Goal: Find contact information: Find contact information

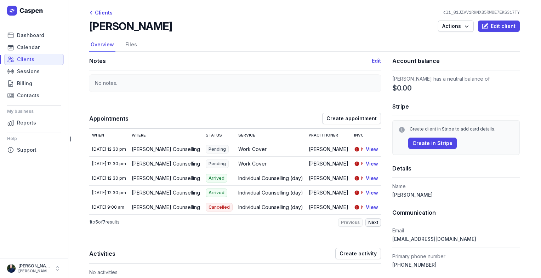
click at [373, 225] on span "Next" at bounding box center [373, 223] width 10 height 6
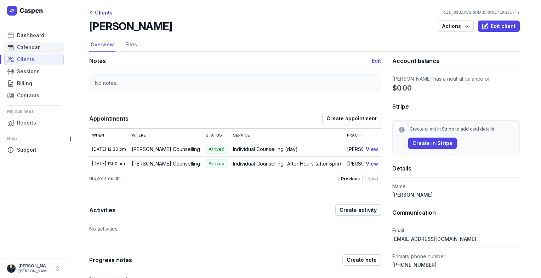
click at [23, 45] on span "Calendar" at bounding box center [28, 47] width 23 height 8
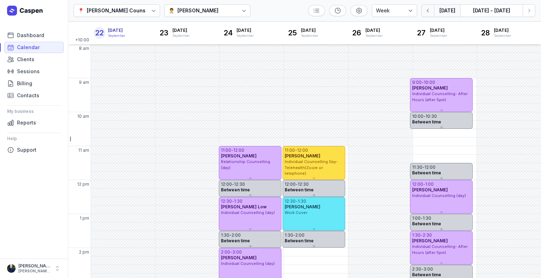
click at [430, 9] on icon "button" at bounding box center [427, 10] width 7 height 7
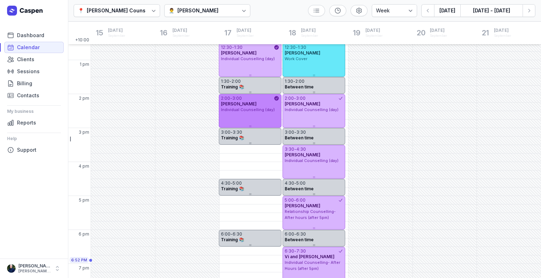
scroll to position [174, 0]
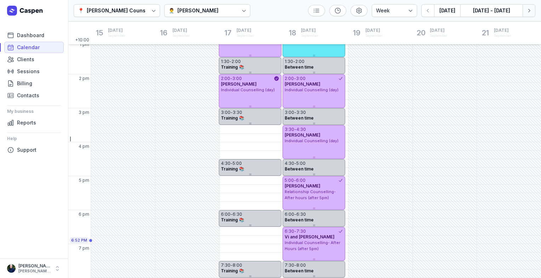
click at [528, 13] on icon "button" at bounding box center [528, 10] width 7 height 7
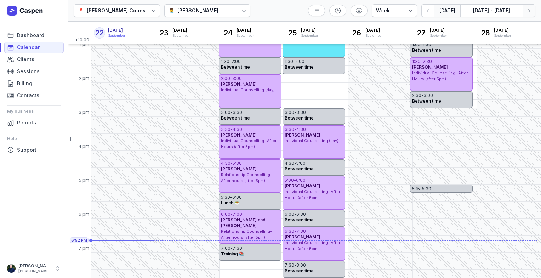
click at [528, 13] on icon "button" at bounding box center [528, 10] width 7 height 7
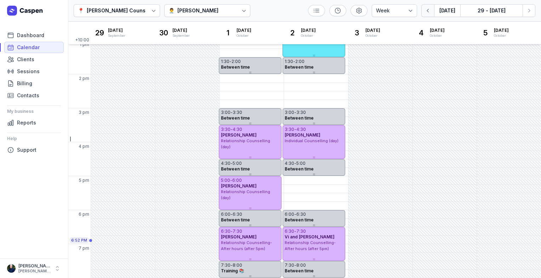
click at [431, 11] on icon "button" at bounding box center [427, 10] width 7 height 7
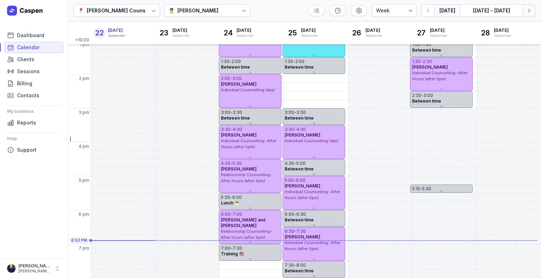
click at [528, 13] on icon "button" at bounding box center [528, 10] width 7 height 7
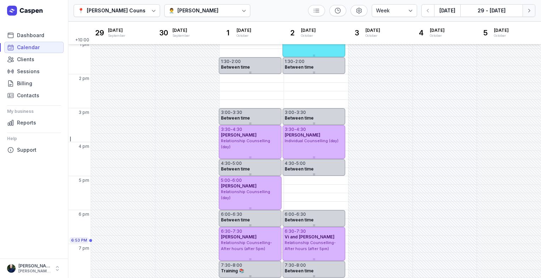
click at [528, 13] on icon "button" at bounding box center [528, 10] width 7 height 7
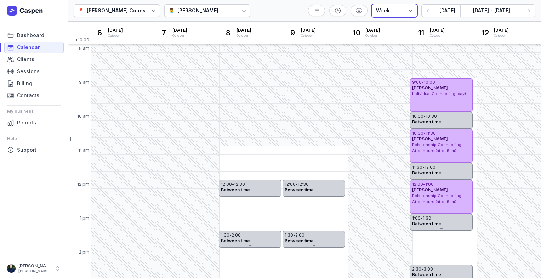
click at [391, 11] on select "Day 3 days Work week Week" at bounding box center [394, 10] width 45 height 13
select select "work_week"
click at [373, 4] on select "Day 3 days Work week Week" at bounding box center [394, 10] width 45 height 13
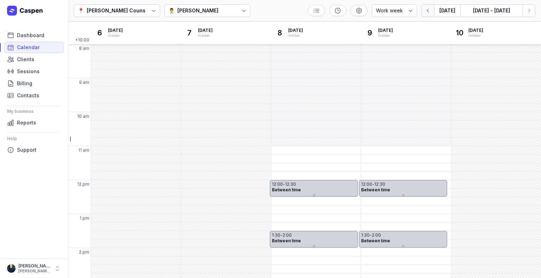
click at [430, 12] on icon "button" at bounding box center [427, 10] width 7 height 7
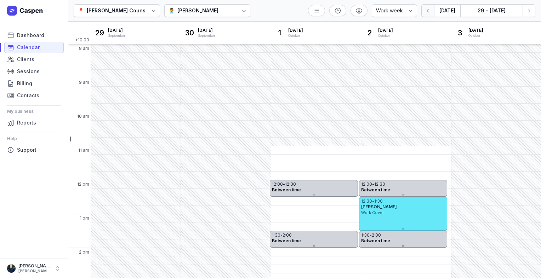
click at [430, 12] on icon "button" at bounding box center [427, 10] width 7 height 7
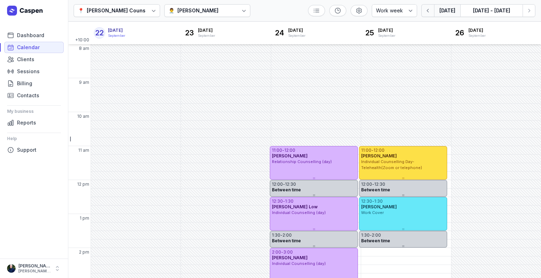
click at [430, 12] on icon "button" at bounding box center [427, 10] width 7 height 7
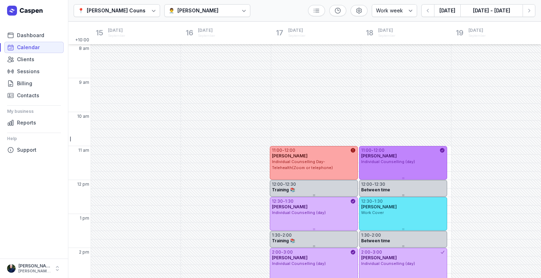
click at [427, 165] on div "11:00 - 12:00 [PERSON_NAME] Individual Counselling (day)" at bounding box center [403, 163] width 88 height 34
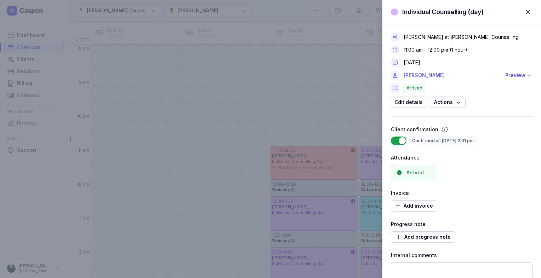
click at [420, 76] on link "[PERSON_NAME]" at bounding box center [451, 75] width 97 height 8
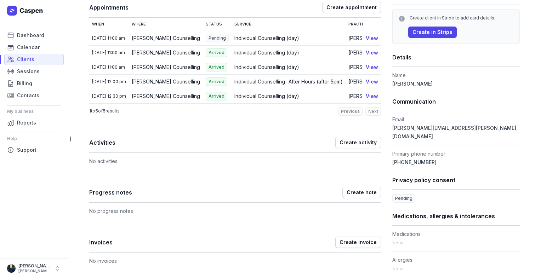
scroll to position [181, 0]
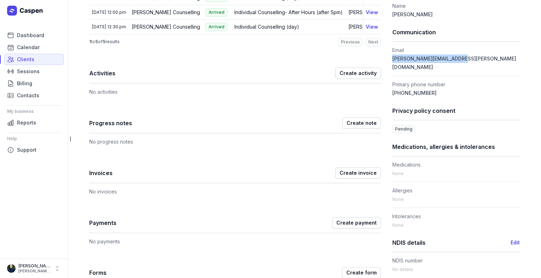
drag, startPoint x: 464, startPoint y: 58, endPoint x: 388, endPoint y: 61, distance: 75.8
click at [388, 61] on div "Notes Edit No notes. Appointments Create appointment When Where Status Service …" at bounding box center [304, 225] width 430 height 709
drag, startPoint x: 388, startPoint y: 61, endPoint x: 392, endPoint y: 57, distance: 5.0
copy span "[PERSON_NAME][EMAIL_ADDRESS][PERSON_NAME][DOMAIN_NAME]"
